Goal: Contribute content: Add original content to the website for others to see

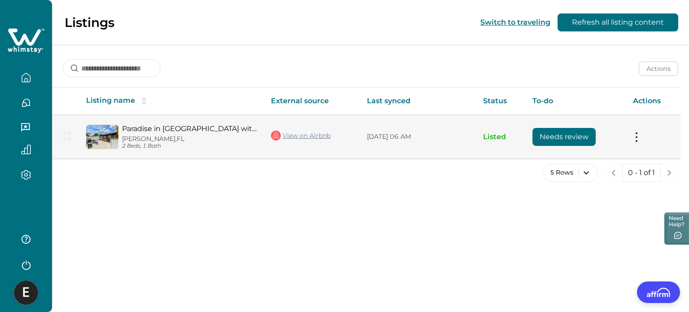
click at [578, 141] on button "Needs review" at bounding box center [564, 137] width 63 height 18
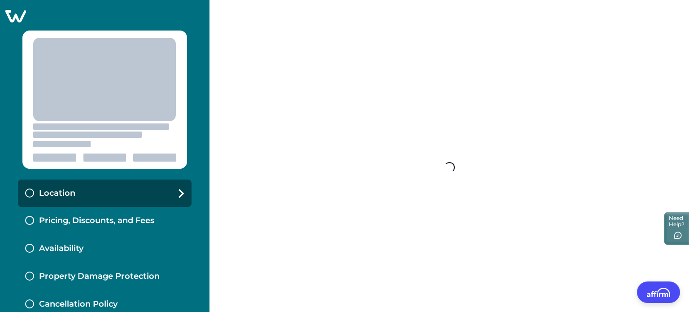
select select "**"
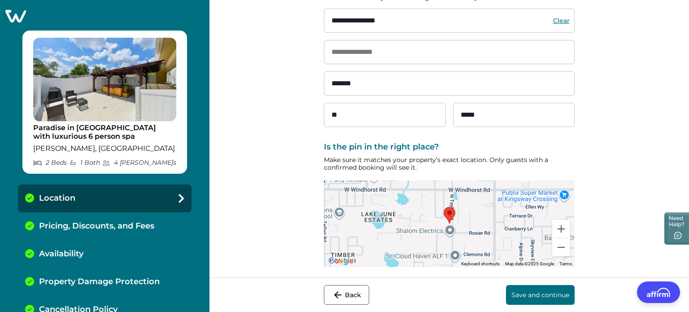
scroll to position [63, 0]
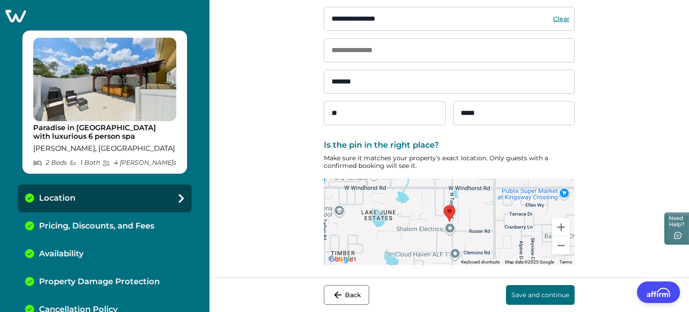
click at [546, 298] on button "Save and continue" at bounding box center [540, 295] width 69 height 20
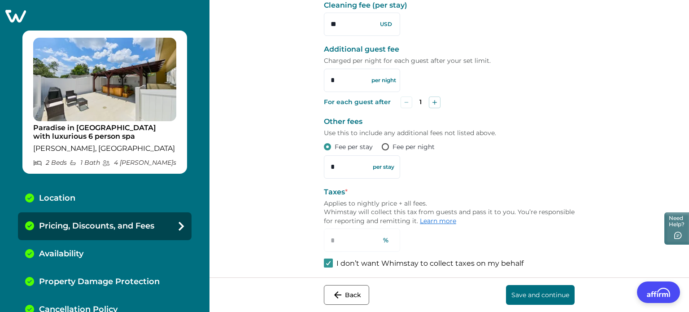
scroll to position [325, 0]
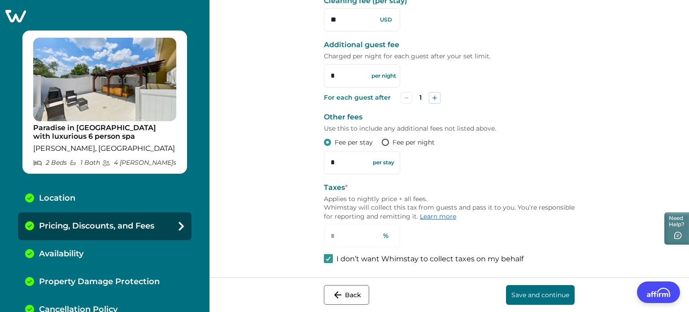
click at [536, 299] on button "Save and continue" at bounding box center [540, 295] width 69 height 20
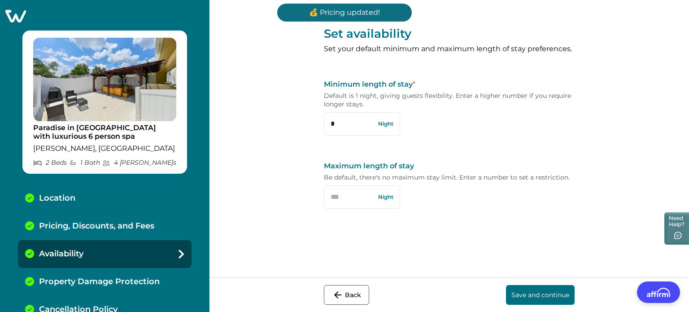
click at [537, 295] on button "Save and continue" at bounding box center [540, 295] width 69 height 20
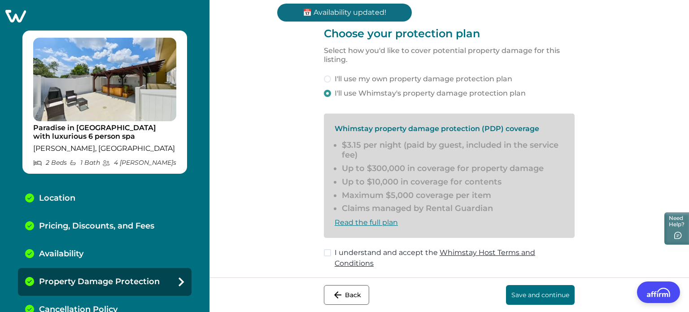
click at [327, 253] on span at bounding box center [327, 252] width 7 height 7
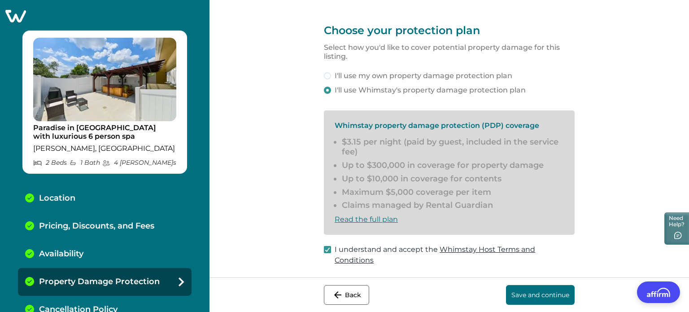
scroll to position [4, 0]
click at [563, 287] on button "Save and continue" at bounding box center [540, 295] width 69 height 20
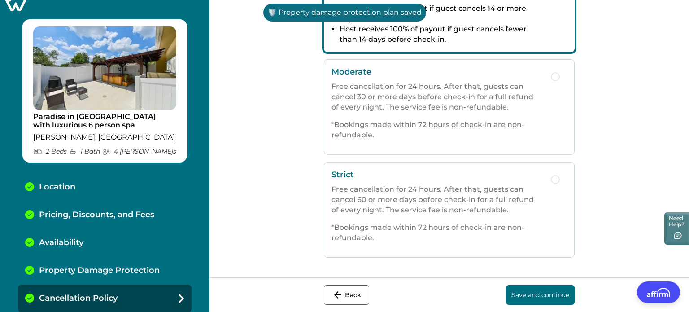
scroll to position [295, 0]
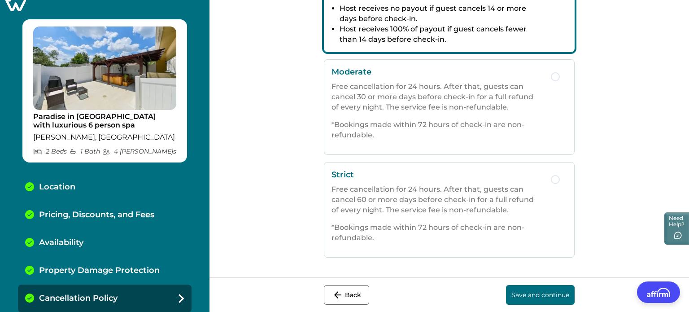
click at [560, 290] on button "Save and continue" at bounding box center [540, 295] width 69 height 20
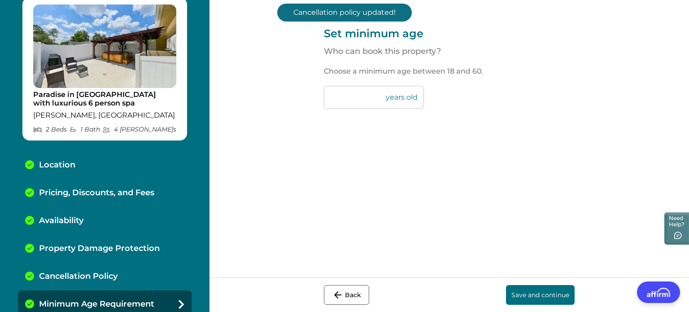
scroll to position [39, 0]
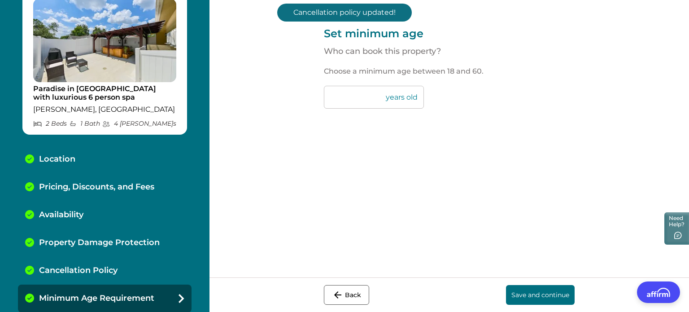
click at [556, 297] on button "Save and continue" at bounding box center [540, 295] width 69 height 20
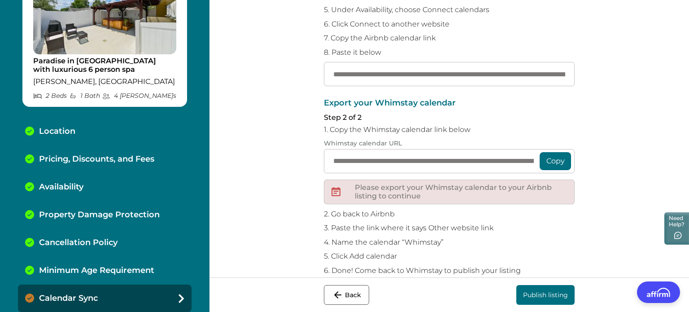
scroll to position [180, 0]
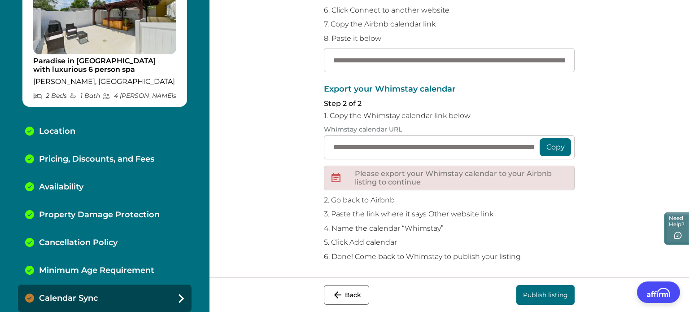
click at [552, 150] on button "Copy" at bounding box center [555, 147] width 31 height 18
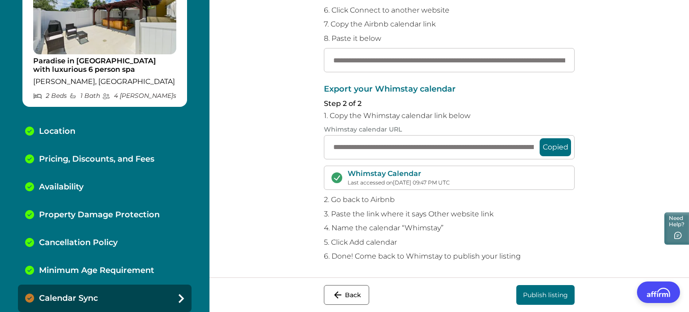
scroll to position [180, 0]
click at [538, 297] on button "Publish listing" at bounding box center [546, 295] width 58 height 20
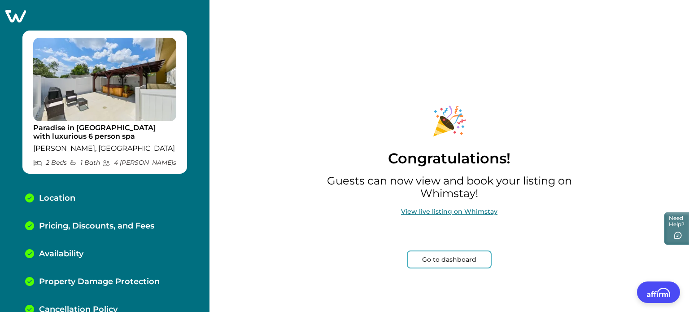
click at [469, 263] on button "Go to dashboard" at bounding box center [449, 259] width 85 height 18
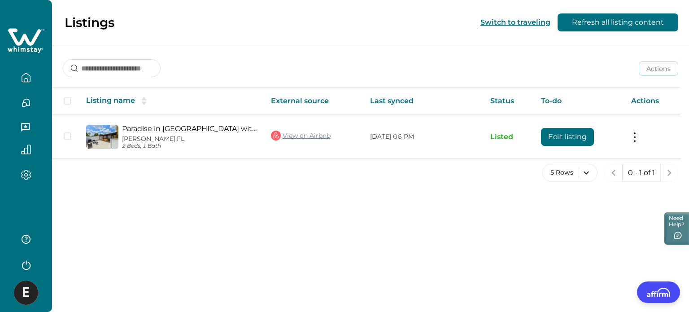
click at [24, 77] on icon "button" at bounding box center [26, 78] width 10 height 10
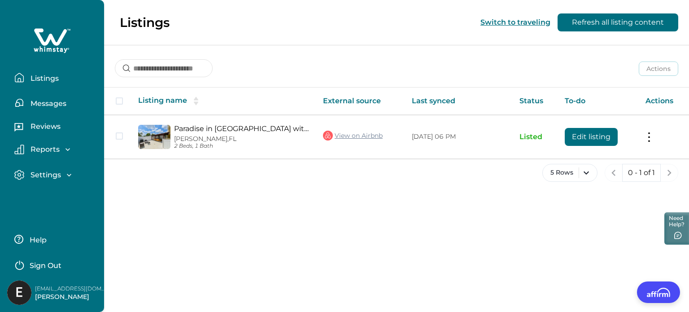
click at [66, 147] on icon "button" at bounding box center [67, 149] width 9 height 9
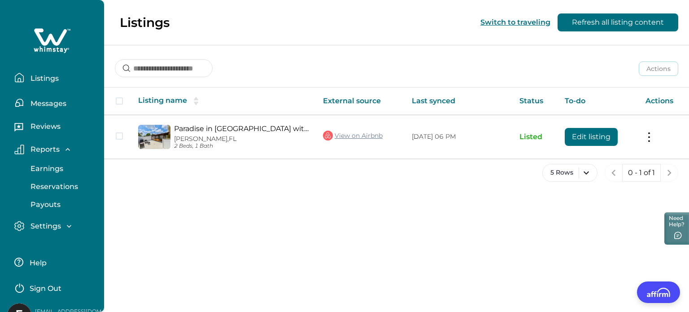
click at [46, 164] on p "Earnings" at bounding box center [45, 168] width 35 height 9
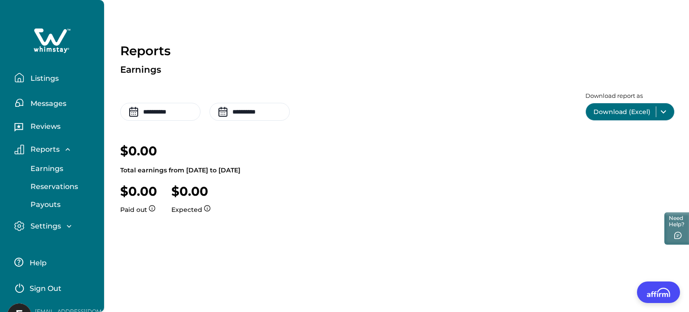
click at [54, 183] on p "Reservations" at bounding box center [53, 186] width 50 height 9
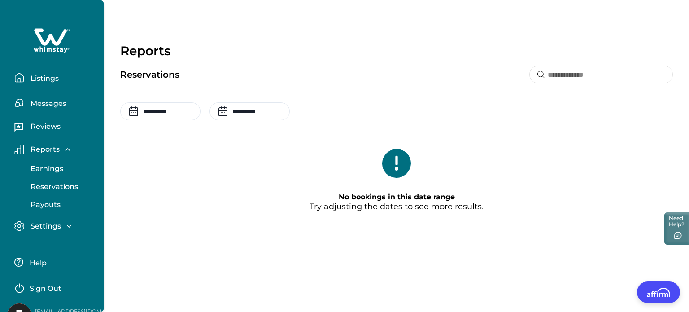
click at [43, 128] on p "Reviews" at bounding box center [44, 126] width 33 height 9
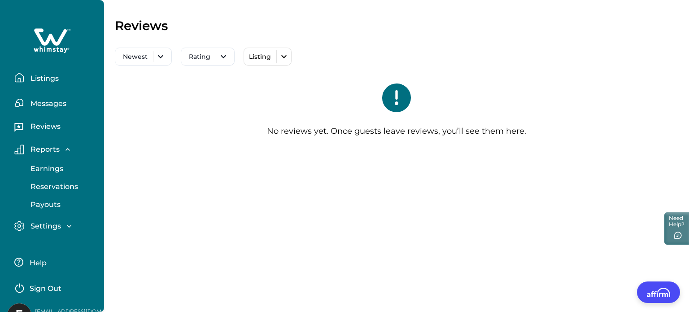
click at [47, 79] on p "Listings" at bounding box center [43, 78] width 31 height 9
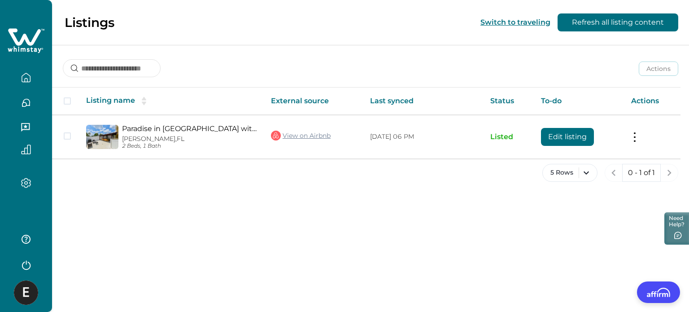
click at [497, 22] on button "Switch to traveling" at bounding box center [516, 22] width 70 height 9
